Goal: Navigation & Orientation: Find specific page/section

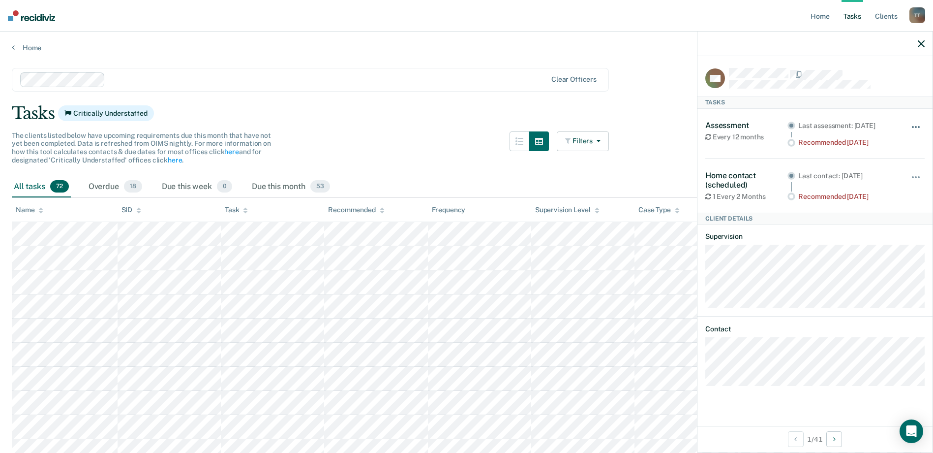
click at [916, 126] on span "button" at bounding box center [916, 127] width 2 height 2
click at [917, 125] on button "button" at bounding box center [916, 132] width 17 height 16
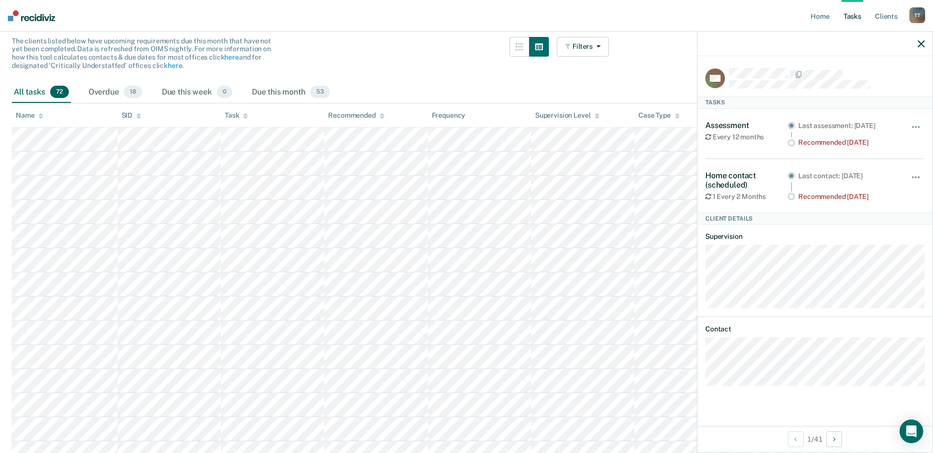
scroll to position [98, 0]
drag, startPoint x: 425, startPoint y: 63, endPoint x: 432, endPoint y: 70, distance: 9.4
click at [425, 63] on div "The clients listed below have upcoming requirements due this month that have no…" at bounding box center [310, 55] width 597 height 45
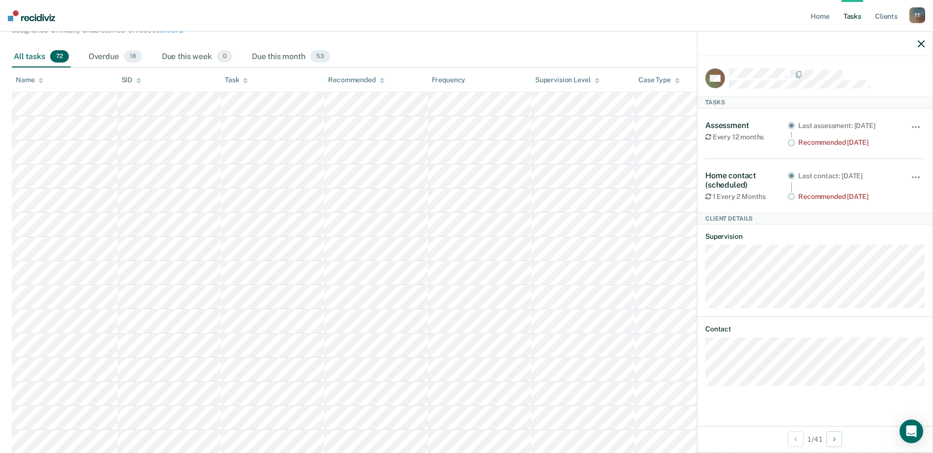
scroll to position [148, 0]
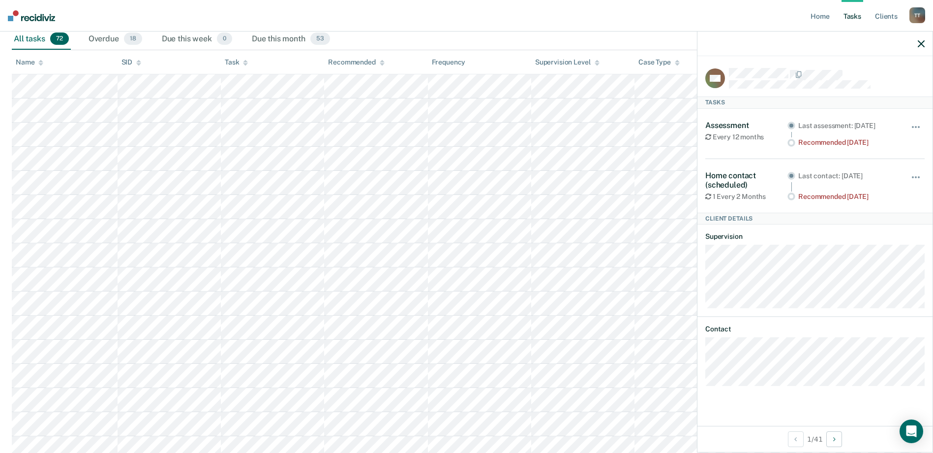
click at [921, 40] on button "button" at bounding box center [921, 43] width 7 height 8
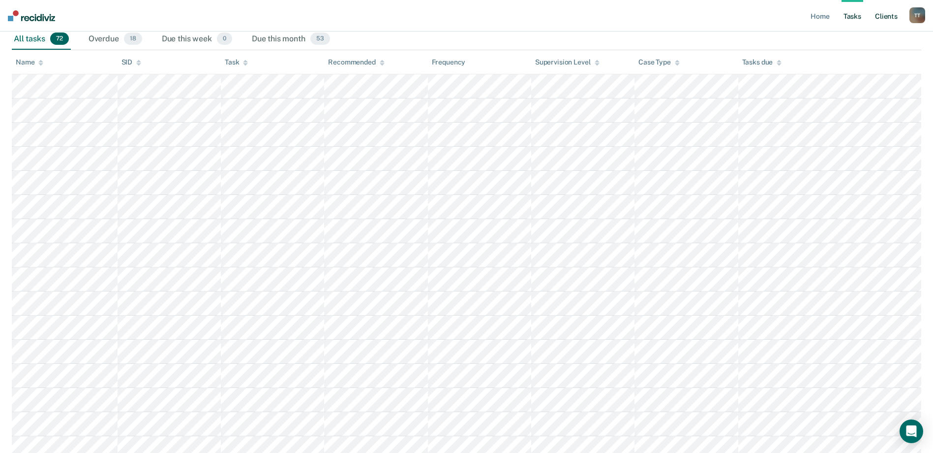
click at [885, 16] on link "Client s" at bounding box center [886, 15] width 27 height 31
